Goal: Task Accomplishment & Management: Manage account settings

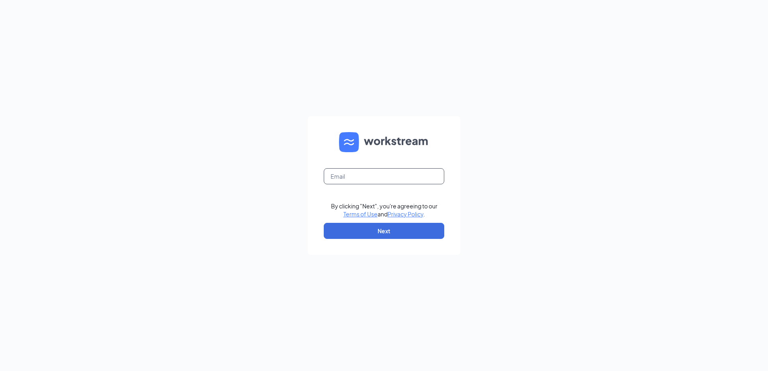
click at [412, 172] on input "text" at bounding box center [384, 176] width 121 height 16
type input "[EMAIL_ADDRESS][DOMAIN_NAME]"
click at [401, 227] on button "Next" at bounding box center [384, 231] width 121 height 16
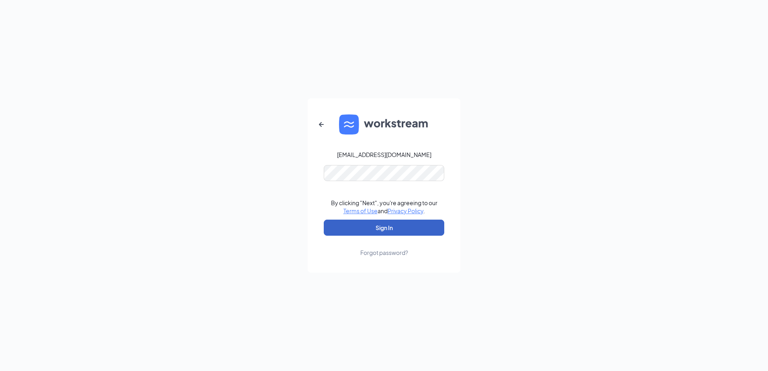
click at [397, 227] on button "Sign In" at bounding box center [384, 228] width 121 height 16
click at [373, 231] on button "Sign In" at bounding box center [384, 228] width 121 height 16
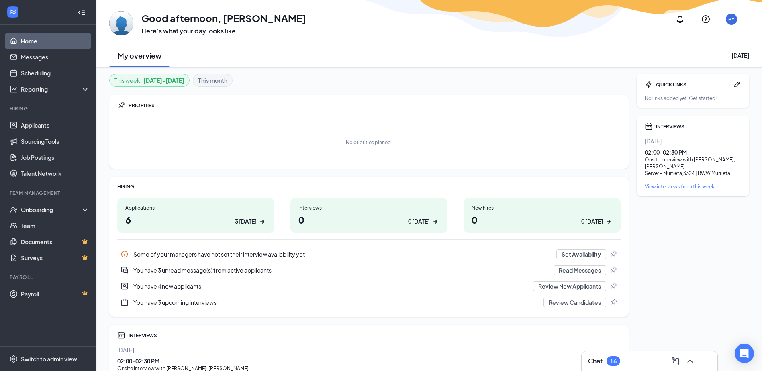
click at [221, 218] on h1 "6 3 today" at bounding box center [195, 220] width 141 height 14
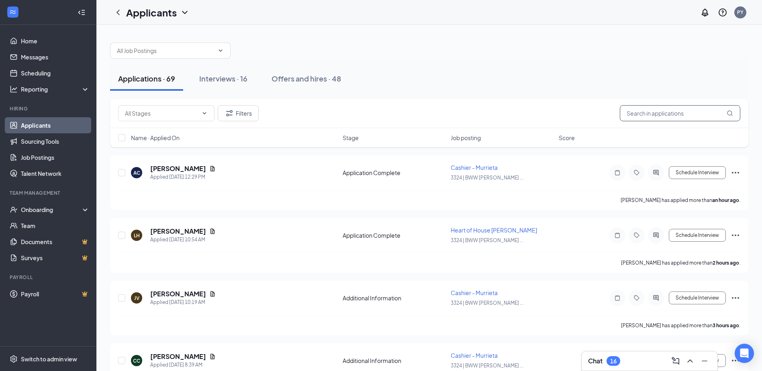
click at [664, 113] on input "text" at bounding box center [680, 113] width 121 height 16
type input "VINCENT"
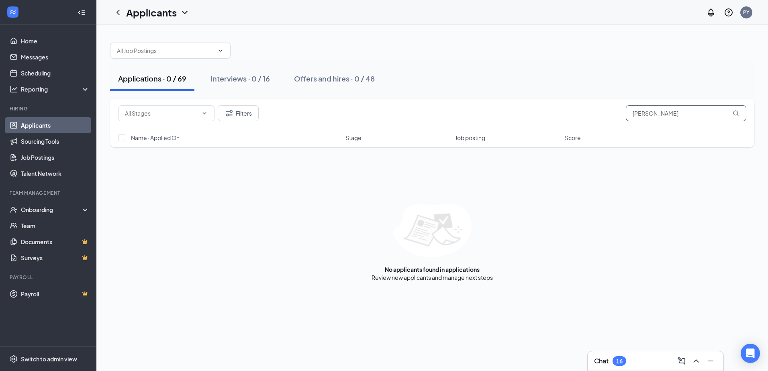
drag, startPoint x: 662, startPoint y: 116, endPoint x: 628, endPoint y: 120, distance: 34.4
click at [628, 120] on input "VINCENT" at bounding box center [686, 113] width 121 height 16
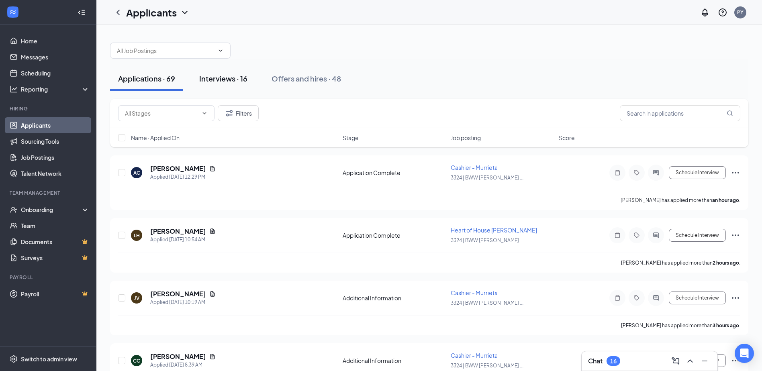
click at [237, 76] on div "Interviews · 16" at bounding box center [223, 79] width 48 height 10
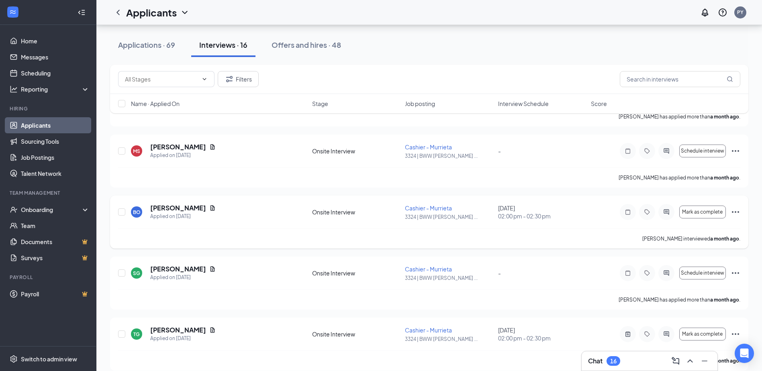
scroll to position [771, 0]
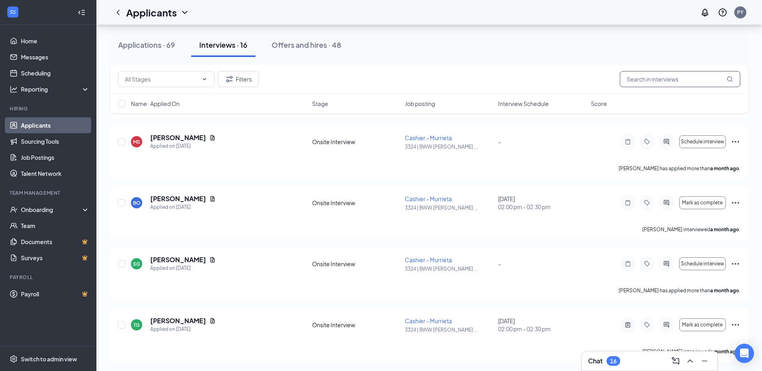
click at [652, 76] on input "text" at bounding box center [680, 79] width 121 height 16
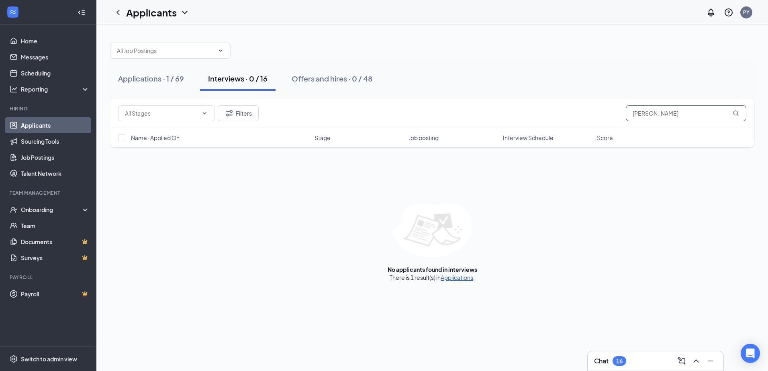
type input "VINCE"
click at [463, 277] on link "Applications" at bounding box center [457, 277] width 33 height 7
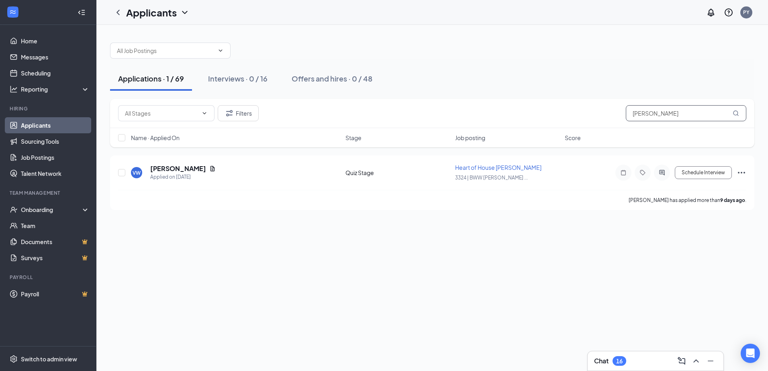
drag, startPoint x: 669, startPoint y: 113, endPoint x: 590, endPoint y: 114, distance: 78.4
click at [590, 114] on div "Filters VINCE" at bounding box center [432, 113] width 628 height 16
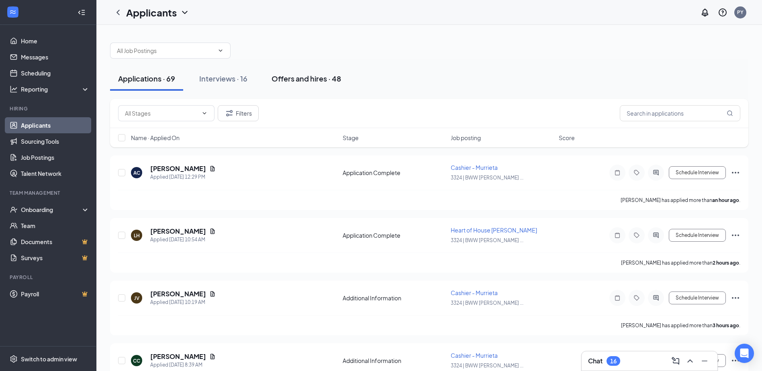
click at [343, 79] on button "Offers and hires · 48" at bounding box center [307, 79] width 86 height 24
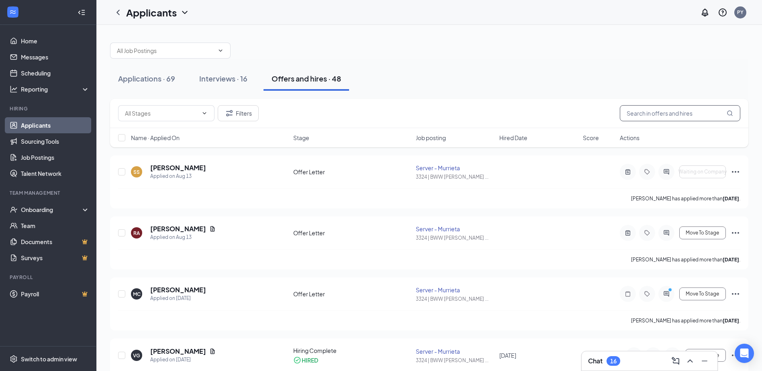
click at [656, 112] on input "text" at bounding box center [680, 113] width 121 height 16
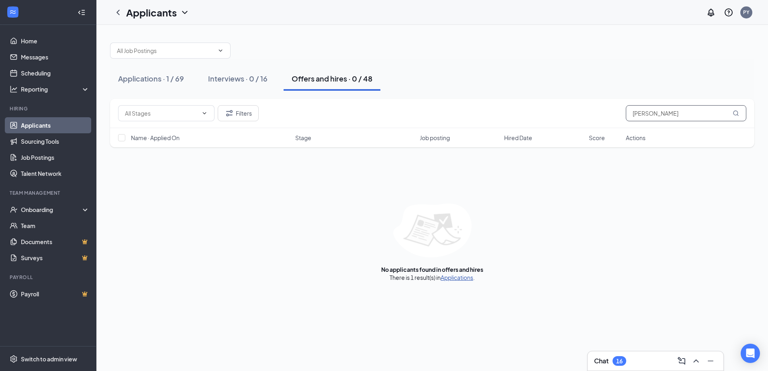
type input "VINCE"
click at [455, 277] on link "Applications" at bounding box center [457, 277] width 33 height 7
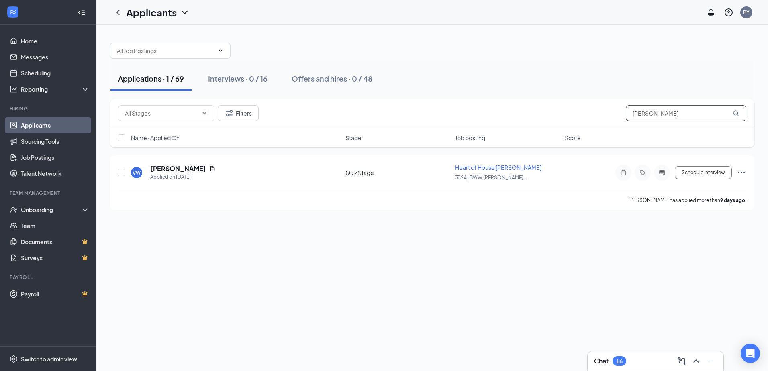
drag, startPoint x: 660, startPoint y: 110, endPoint x: 561, endPoint y: 104, distance: 99.8
click at [561, 104] on div "Filters VINCE" at bounding box center [432, 113] width 645 height 29
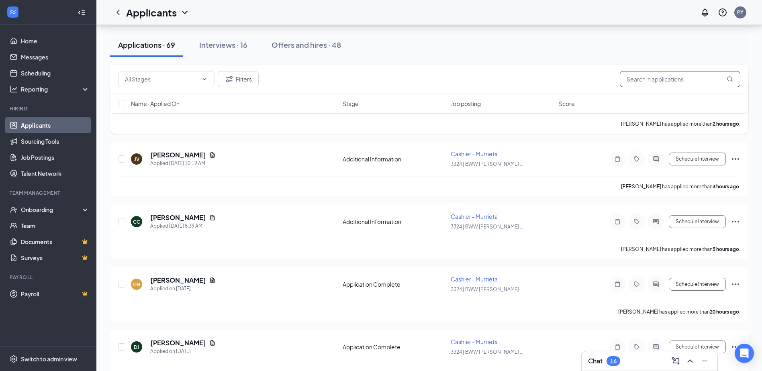
scroll to position [40, 0]
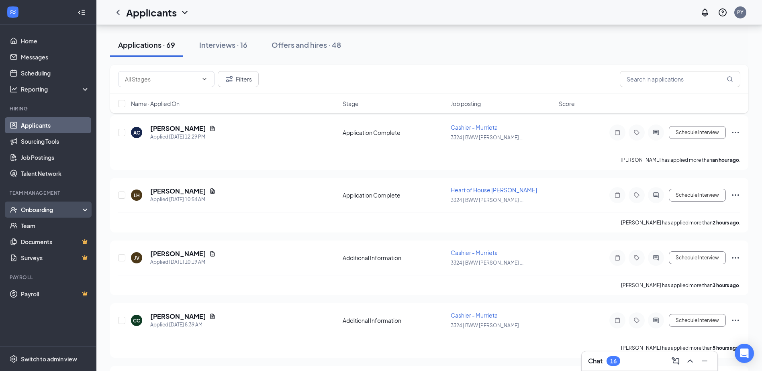
click at [64, 207] on div "Onboarding" at bounding box center [52, 210] width 62 height 8
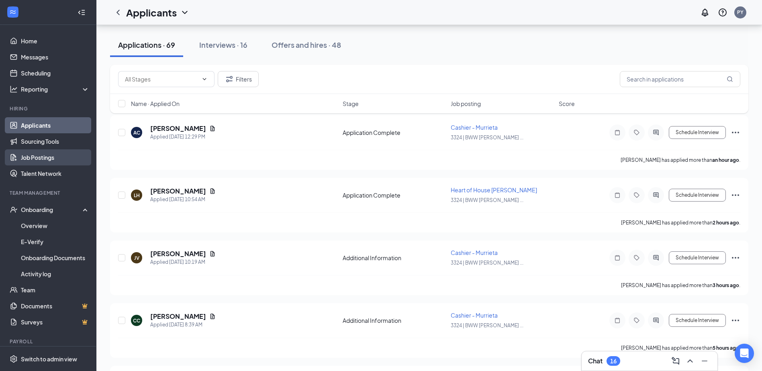
click at [43, 160] on link "Job Postings" at bounding box center [55, 157] width 69 height 16
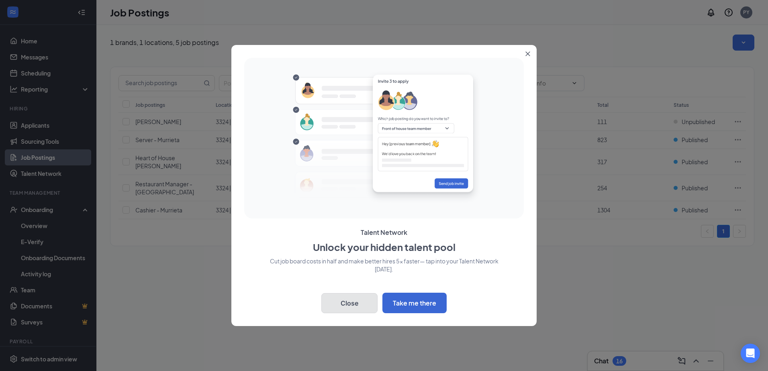
drag, startPoint x: 368, startPoint y: 307, endPoint x: 366, endPoint y: 303, distance: 4.7
click at [367, 305] on button "Close" at bounding box center [349, 303] width 56 height 20
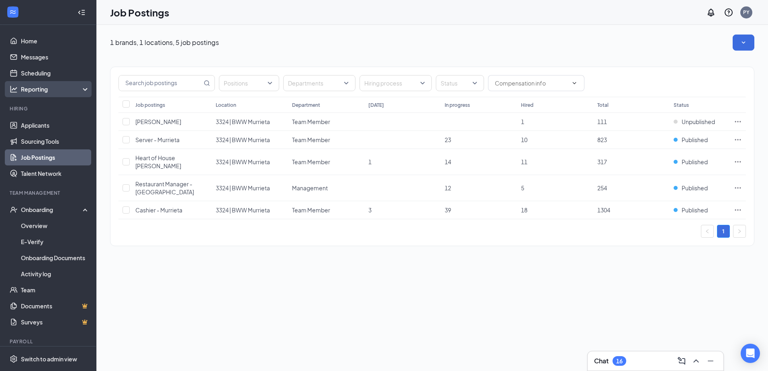
click at [69, 83] on div "Reporting" at bounding box center [48, 89] width 96 height 16
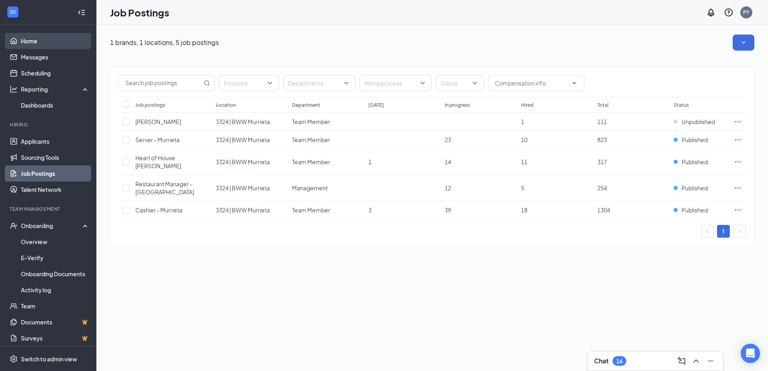
click at [42, 44] on link "Home" at bounding box center [55, 41] width 69 height 16
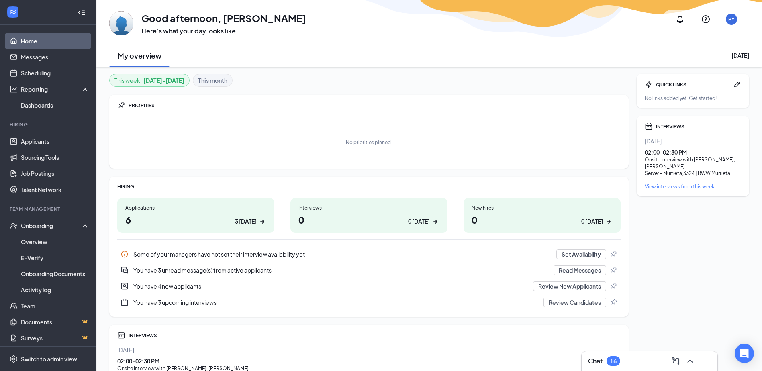
click at [248, 224] on div "3 today" at bounding box center [246, 221] width 22 height 8
click at [262, 213] on div "Applications 6 3 today" at bounding box center [195, 215] width 157 height 35
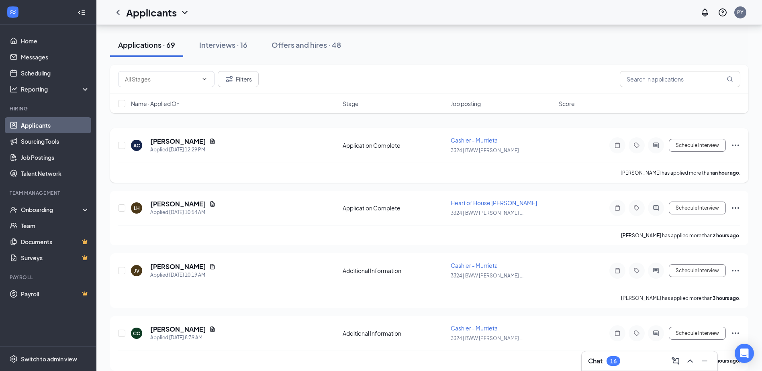
scroll to position [161, 0]
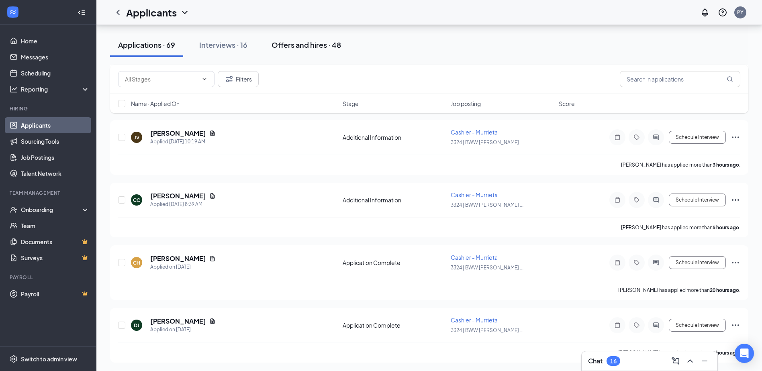
click at [291, 48] on div "Offers and hires · 48" at bounding box center [307, 45] width 70 height 10
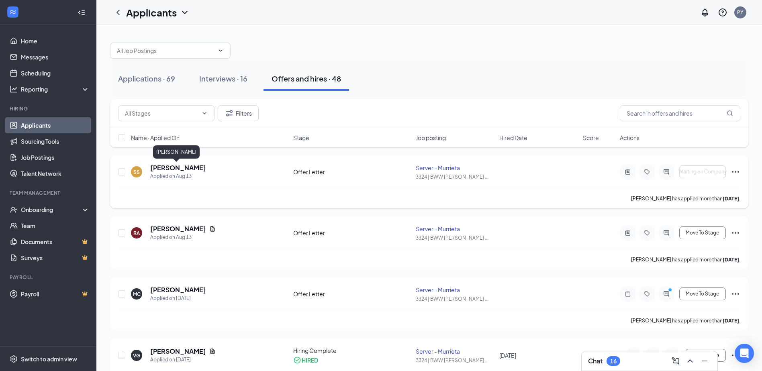
click at [170, 166] on h5 "Salvador Solis" at bounding box center [178, 168] width 56 height 9
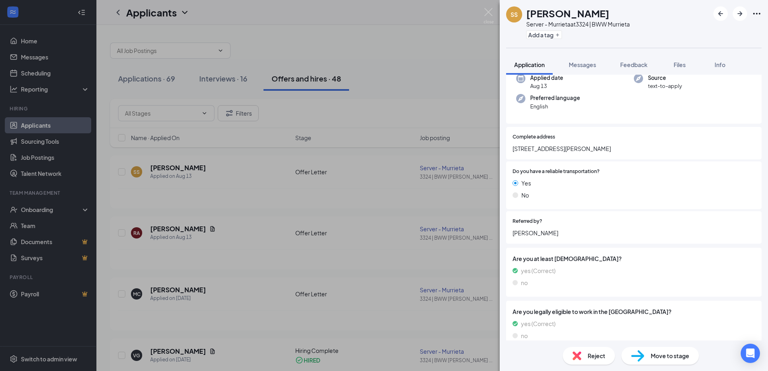
scroll to position [80, 0]
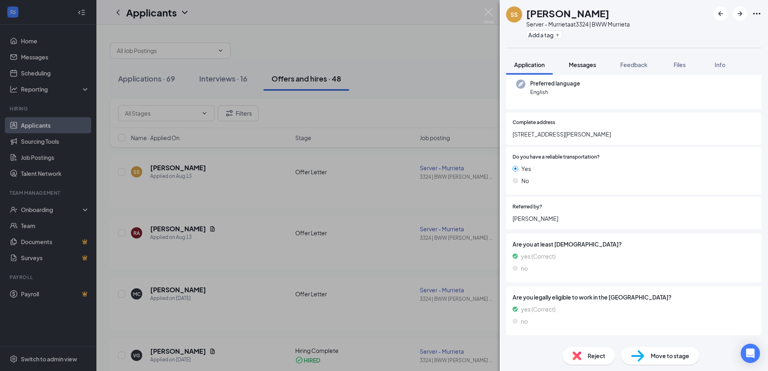
click at [578, 65] on span "Messages" at bounding box center [582, 64] width 27 height 7
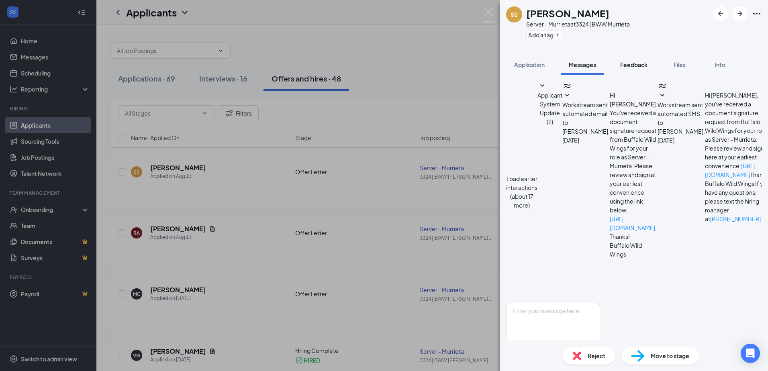
scroll to position [93, 0]
click at [646, 61] on span "Feedback" at bounding box center [633, 64] width 27 height 7
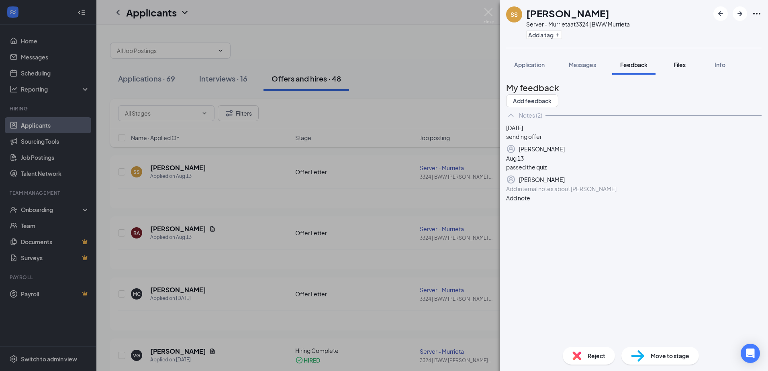
click at [667, 57] on button "Files" at bounding box center [680, 65] width 32 height 20
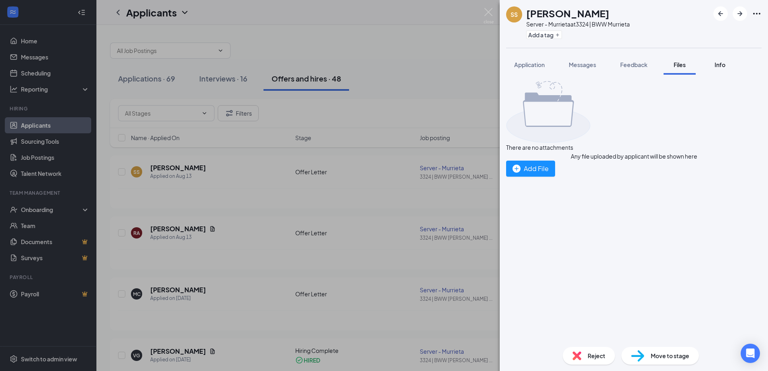
click at [725, 67] on span "Info" at bounding box center [720, 64] width 11 height 7
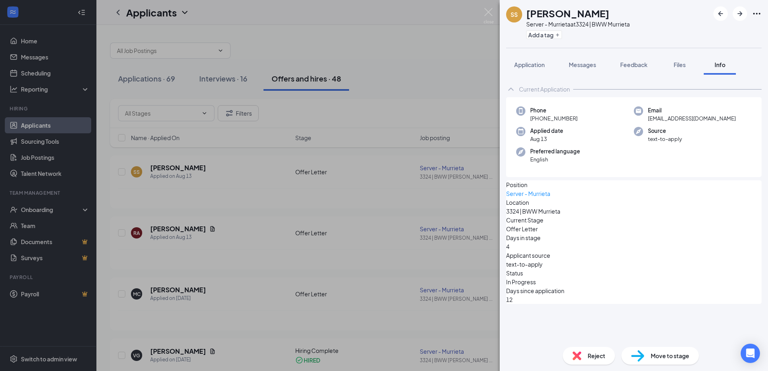
drag, startPoint x: 522, startPoint y: 56, endPoint x: 489, endPoint y: 11, distance: 55.9
click at [522, 57] on button "Application" at bounding box center [529, 65] width 47 height 20
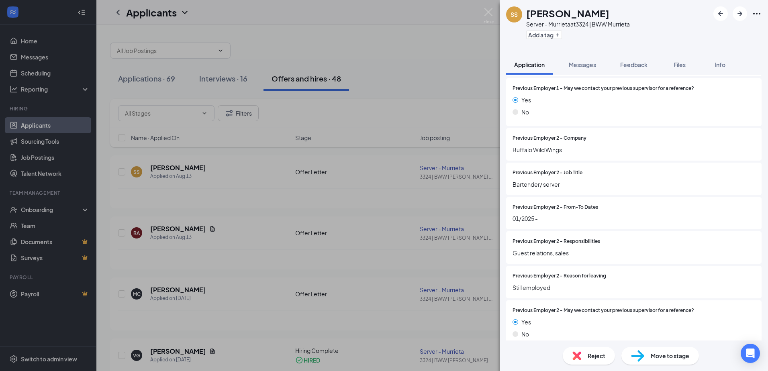
scroll to position [1005, 0]
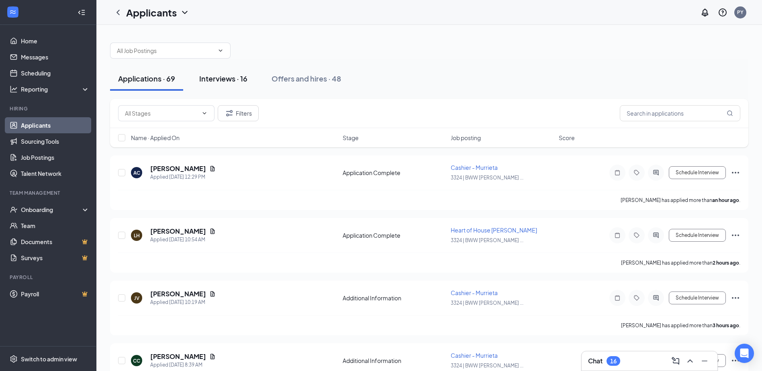
click at [233, 77] on div "Interviews · 16" at bounding box center [223, 79] width 48 height 10
